Goal: Transaction & Acquisition: Subscribe to service/newsletter

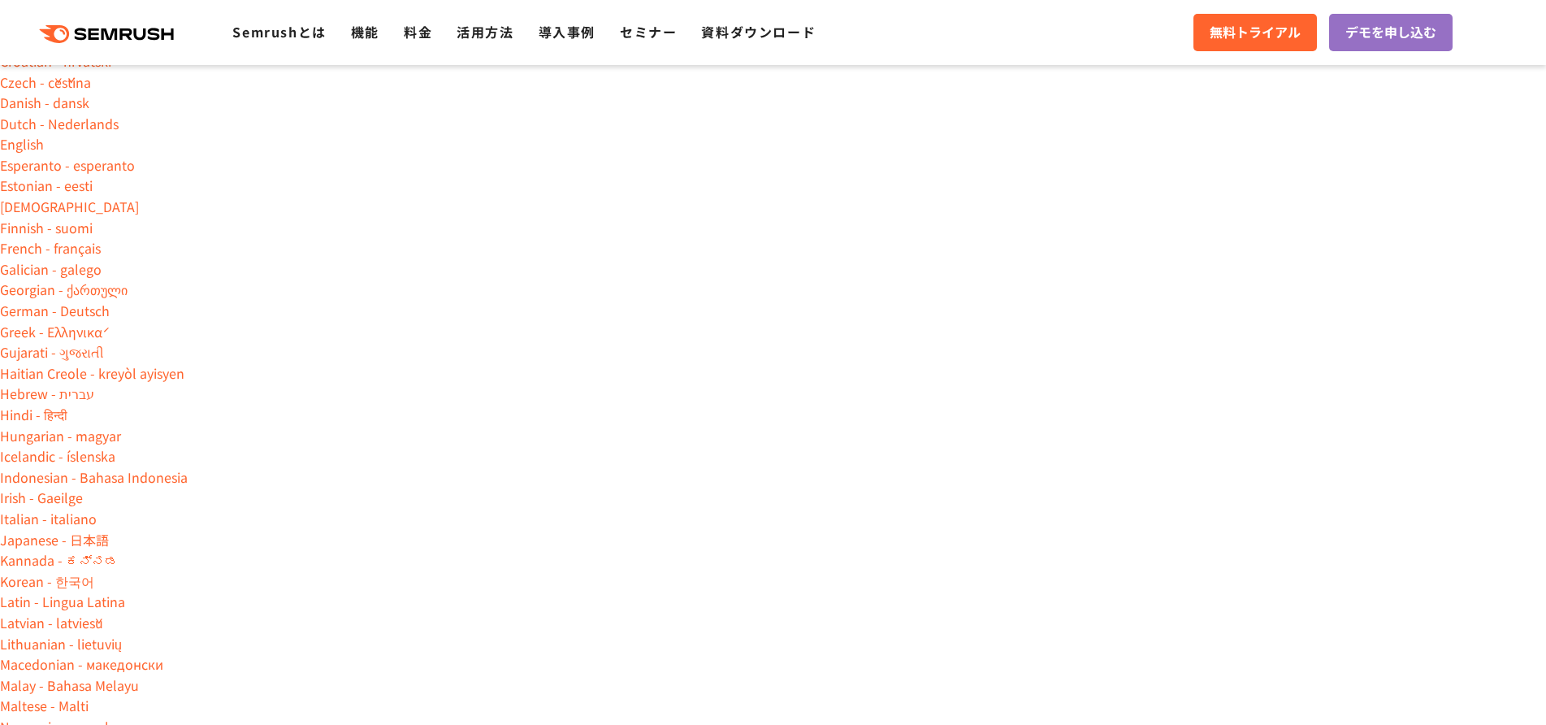
type input "**********"
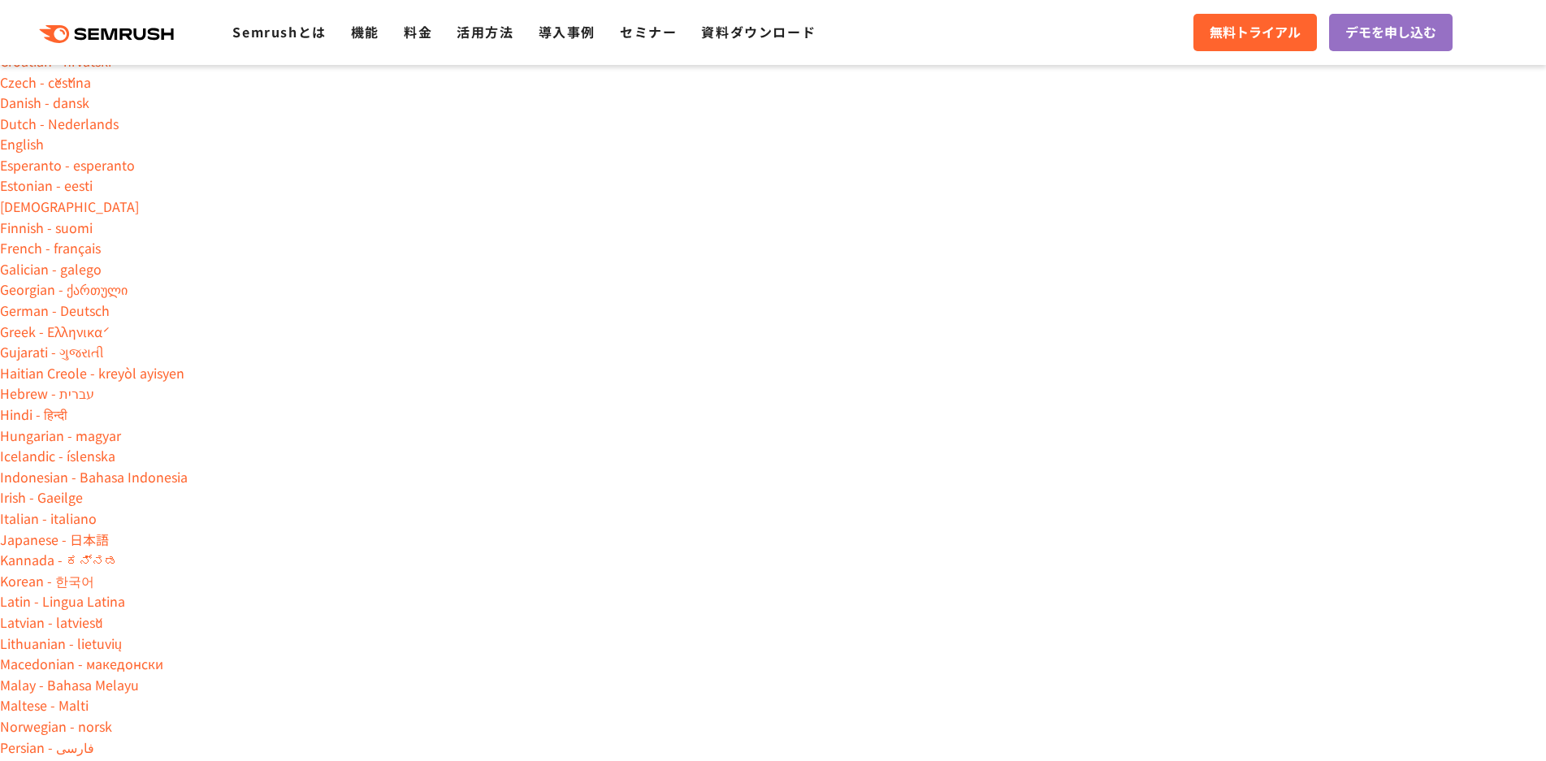
drag, startPoint x: 1273, startPoint y: 3, endPoint x: 1454, endPoint y: 270, distance: 322.2
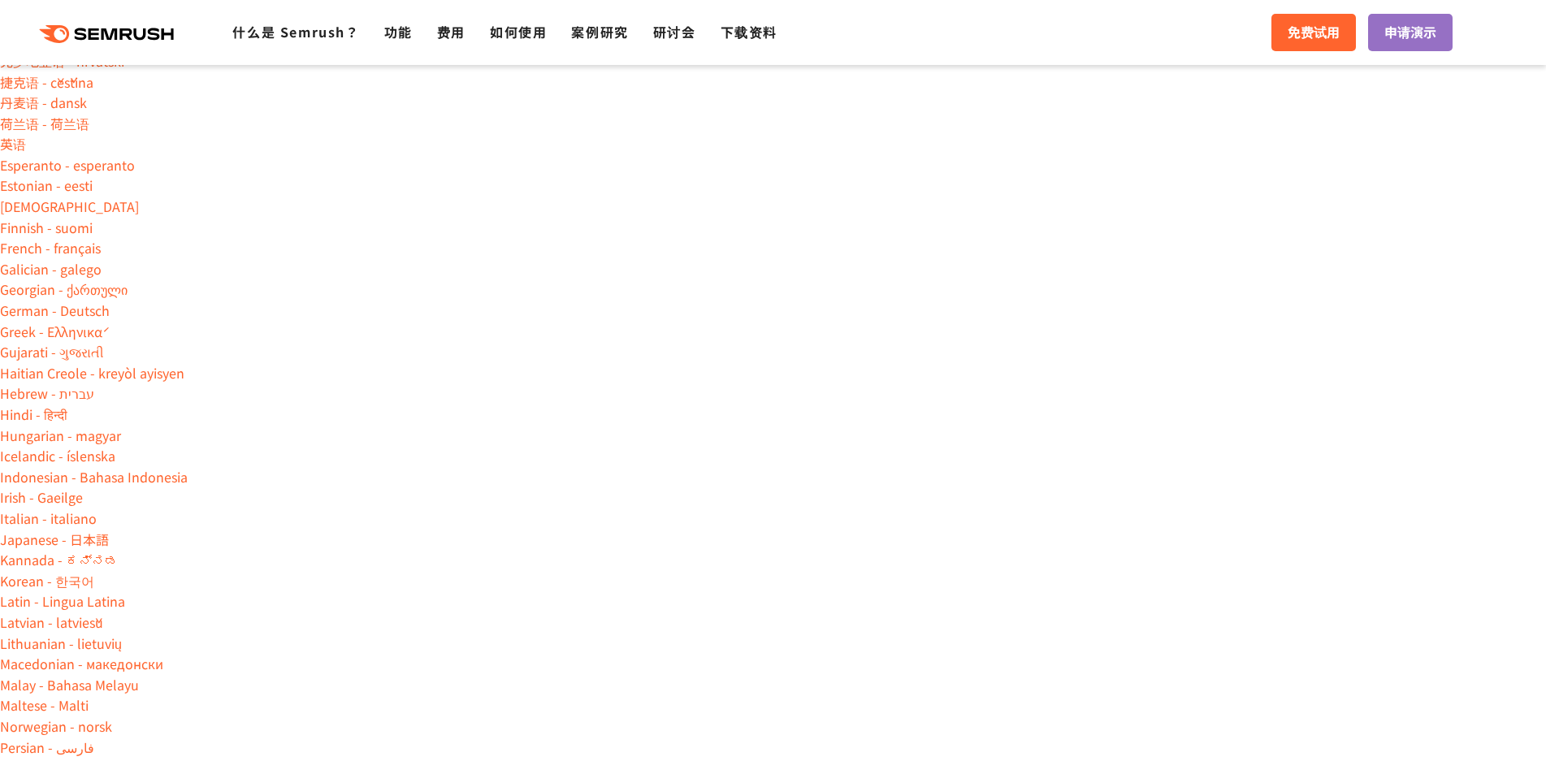
scroll to position [266, 0]
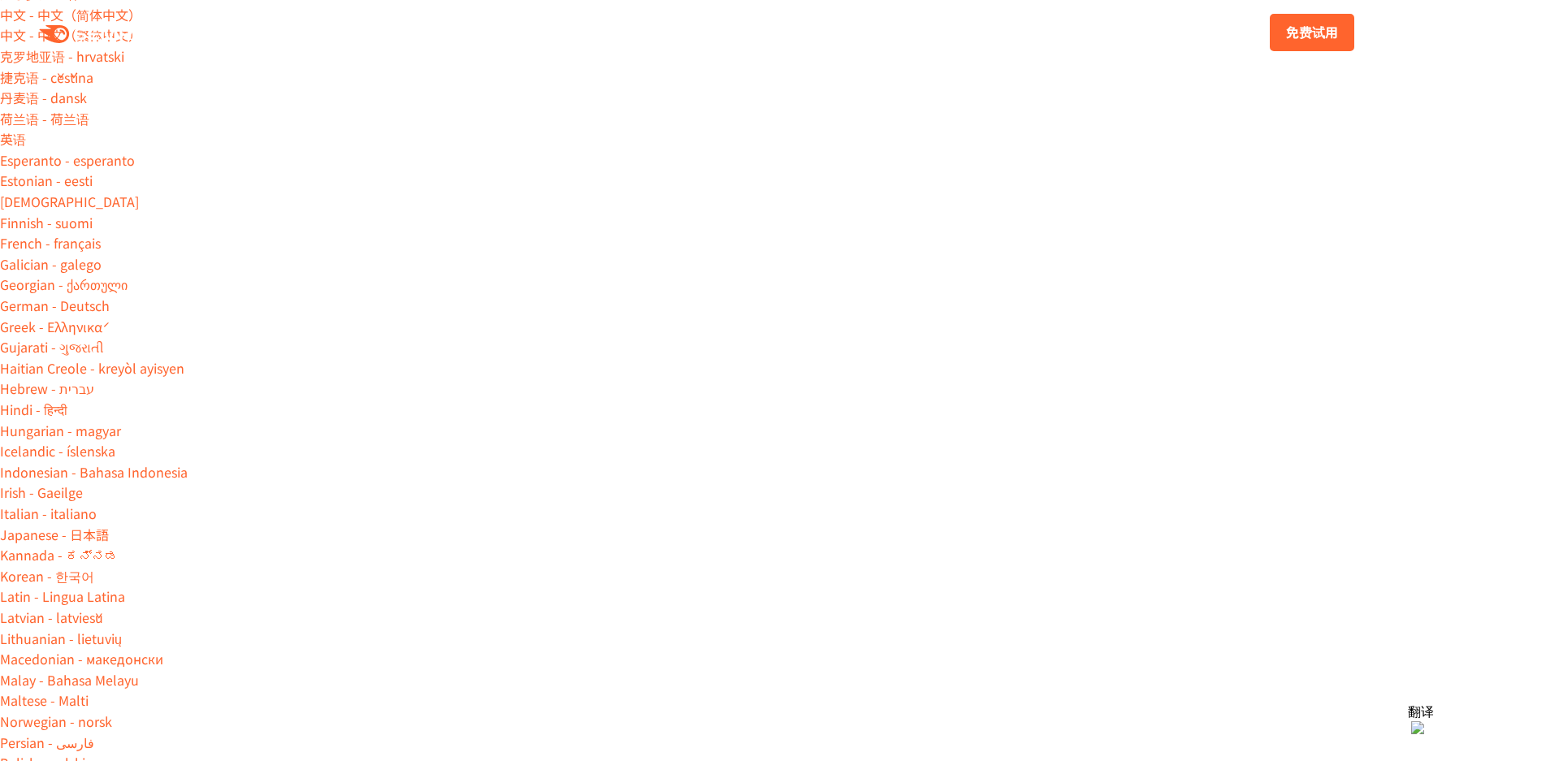
scroll to position [0, 0]
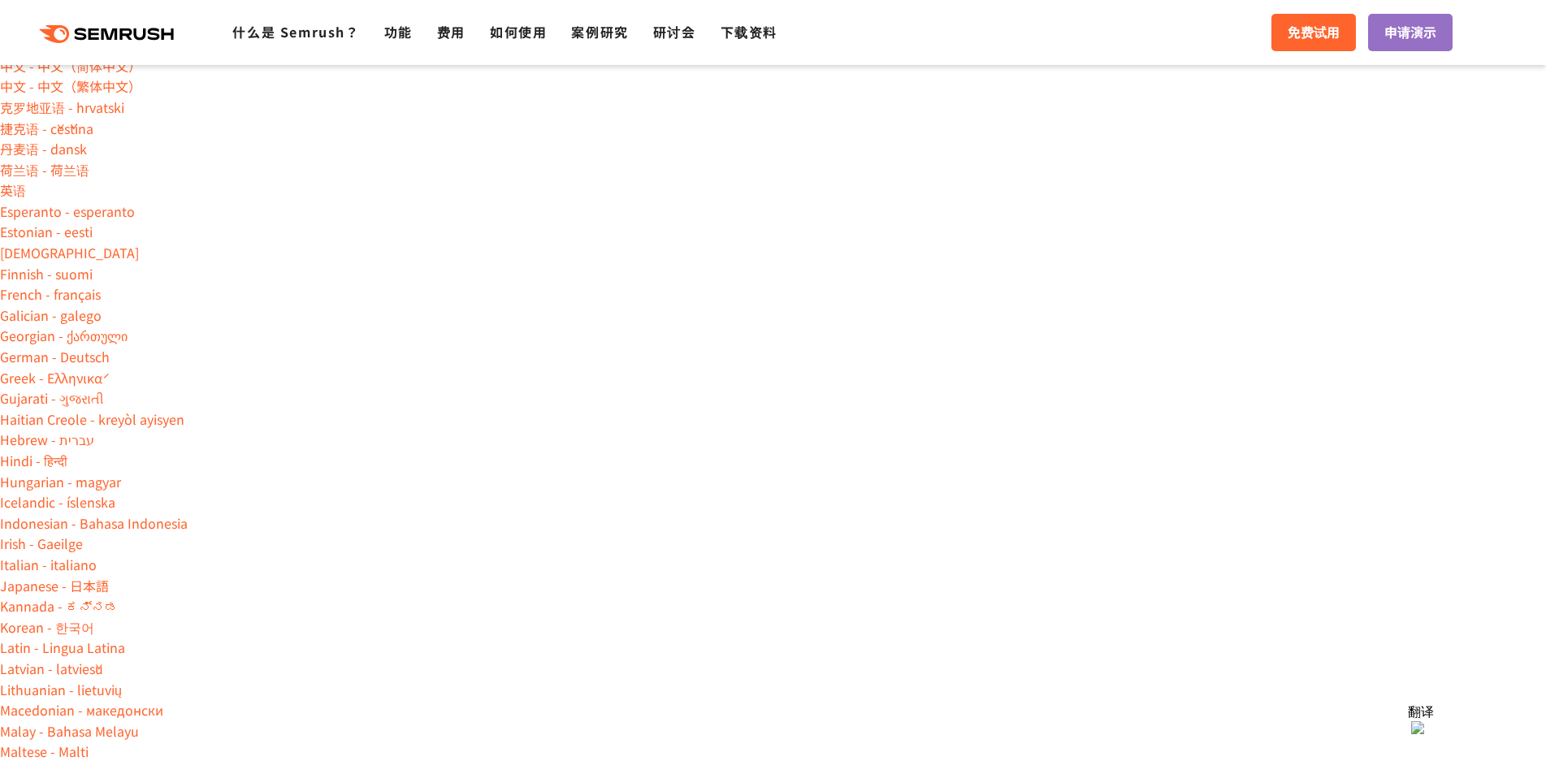
scroll to position [244, 0]
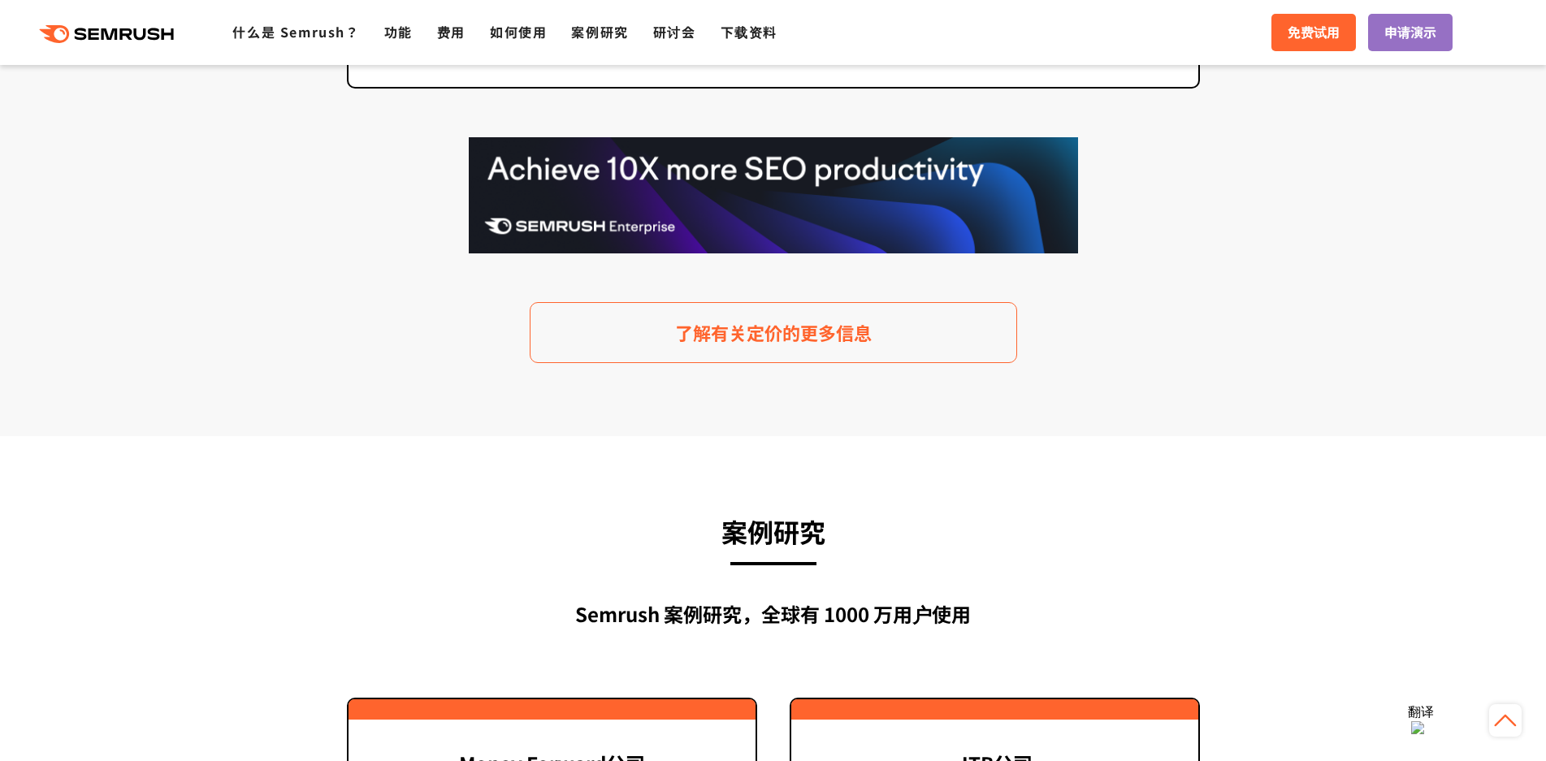
scroll to position [4305, 0]
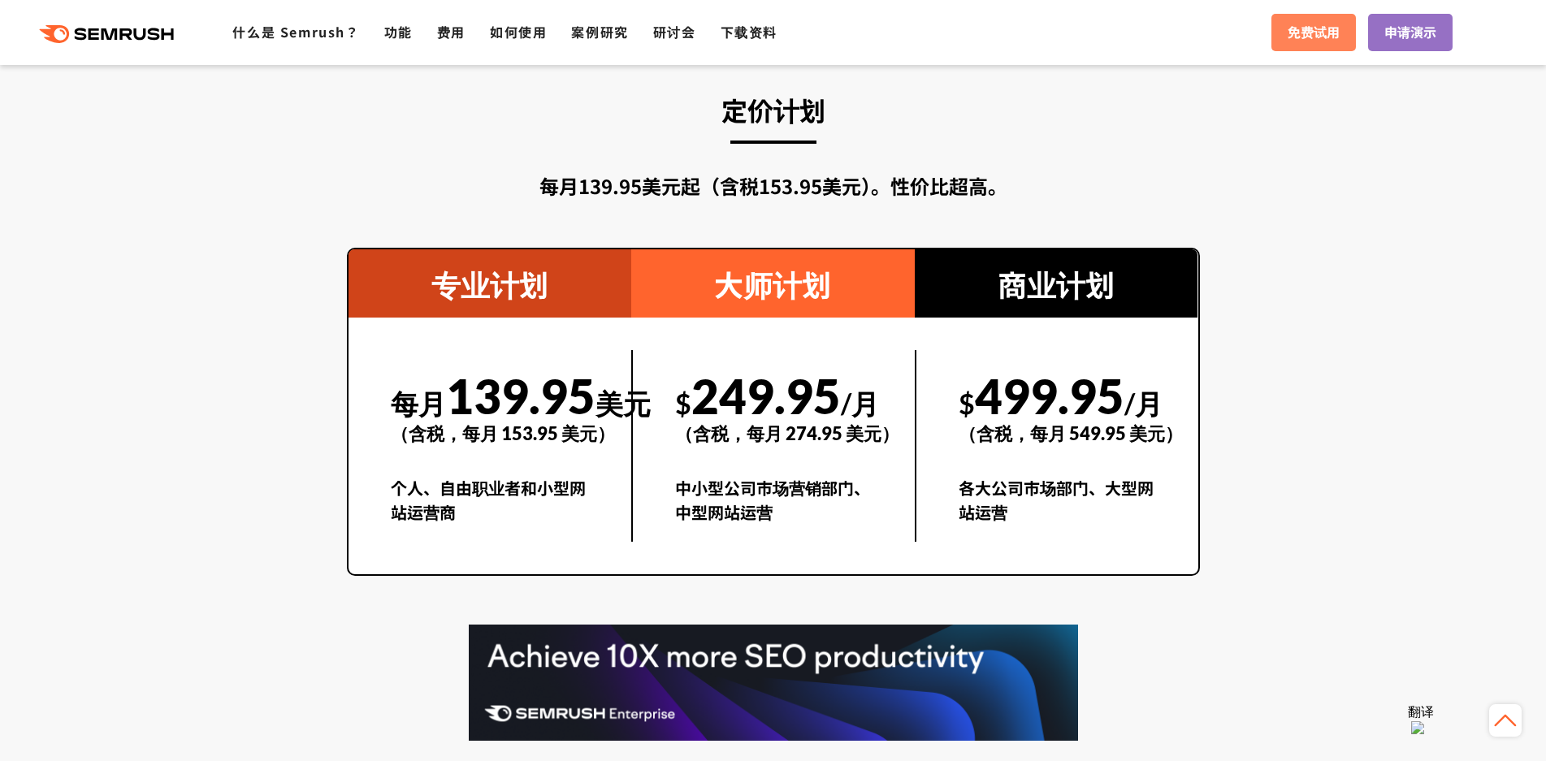
click at [1309, 38] on font "免费试用" at bounding box center [1314, 31] width 52 height 19
